Goal: Navigation & Orientation: Find specific page/section

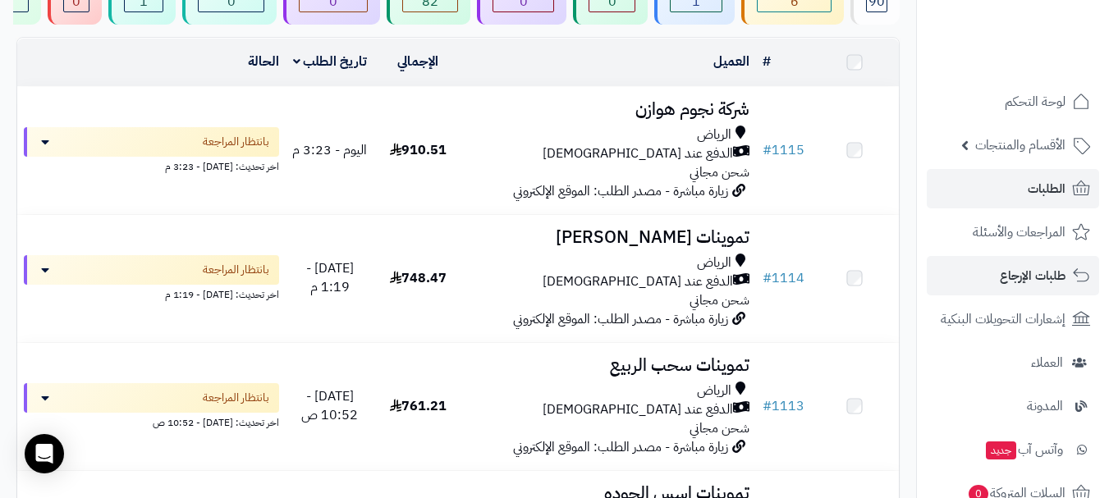
scroll to position [164, 0]
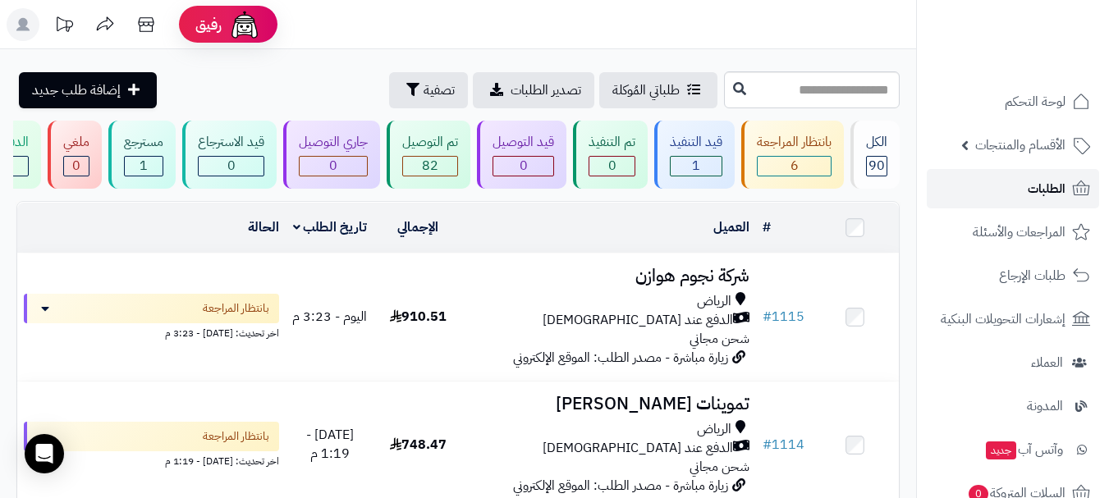
click at [1050, 186] on span "الطلبات" at bounding box center [1047, 188] width 38 height 23
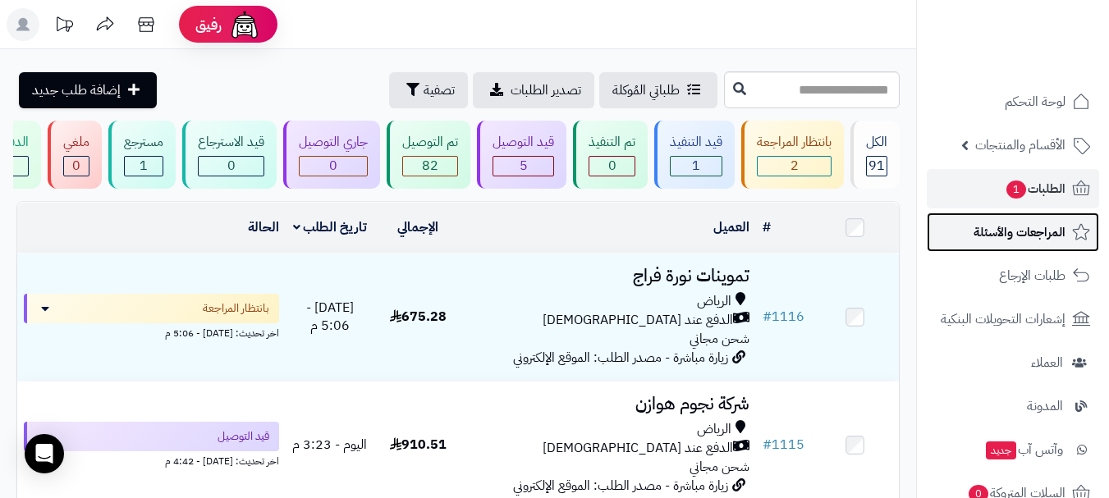
click at [993, 245] on link "المراجعات والأسئلة" at bounding box center [1013, 232] width 172 height 39
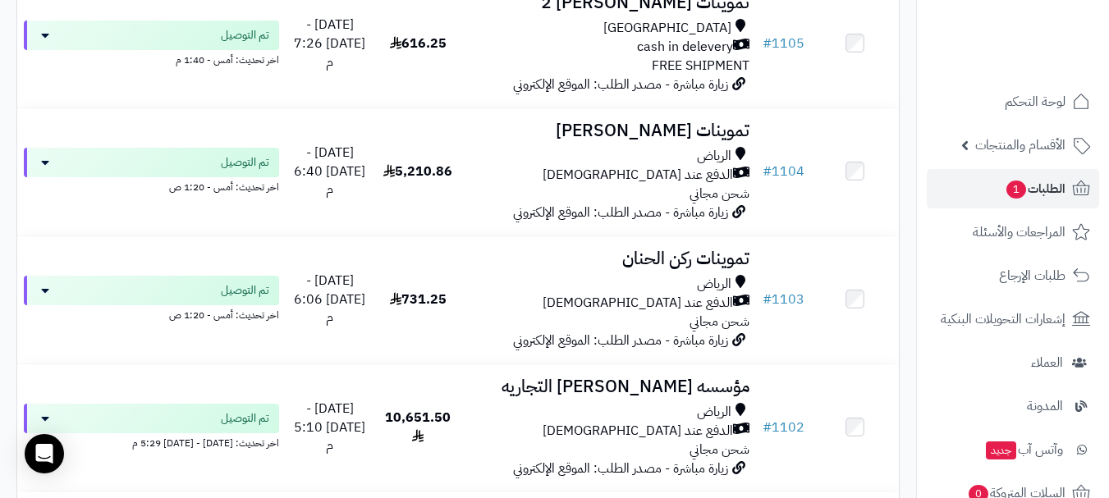
scroll to position [1560, 0]
